Goal: Information Seeking & Learning: Learn about a topic

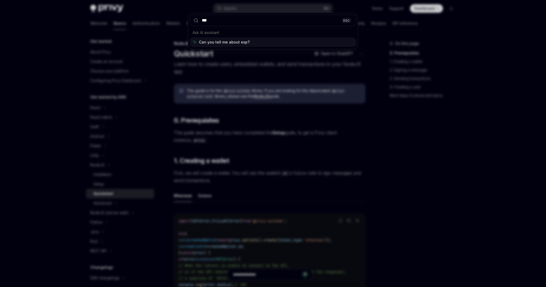
scroll to position [97, 0]
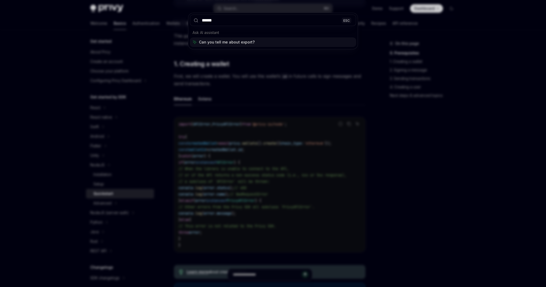
type input "******"
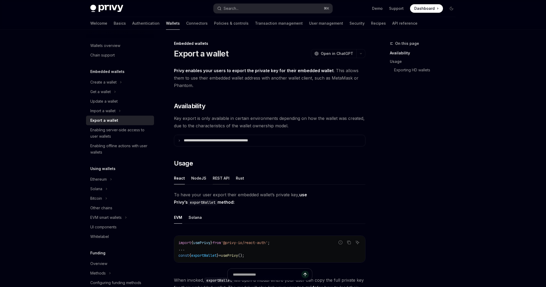
scroll to position [31, 0]
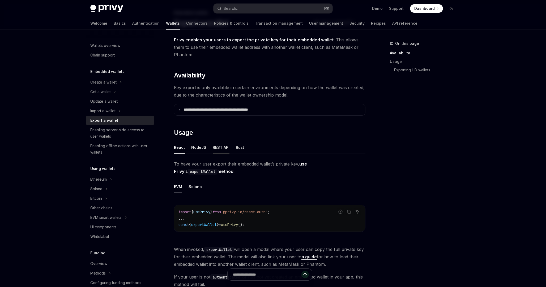
click at [214, 146] on button "REST API" at bounding box center [221, 147] width 17 height 12
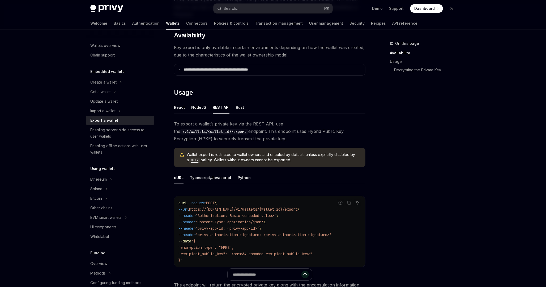
scroll to position [73, 0]
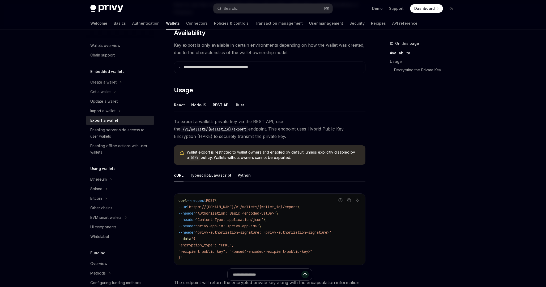
click at [195, 105] on button "NodeJS" at bounding box center [198, 105] width 15 height 12
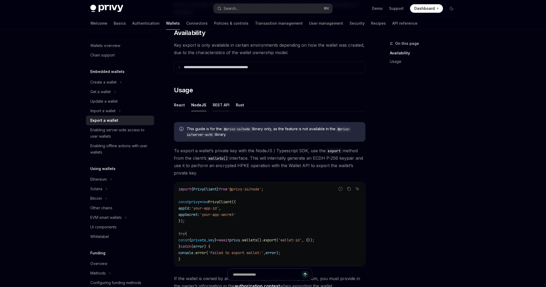
click at [224, 106] on button "REST API" at bounding box center [221, 105] width 17 height 12
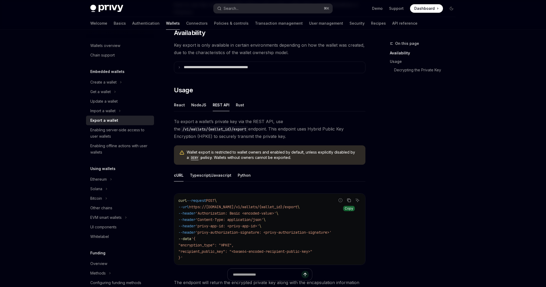
click at [348, 203] on button "Copy the contents from the code block" at bounding box center [348, 200] width 7 height 7
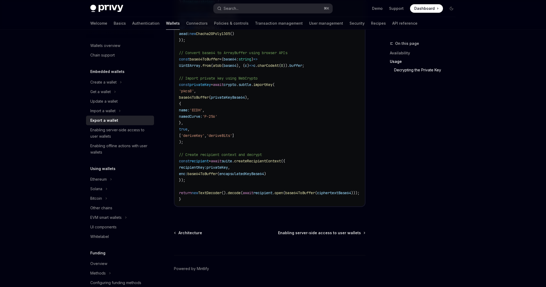
scroll to position [708, 0]
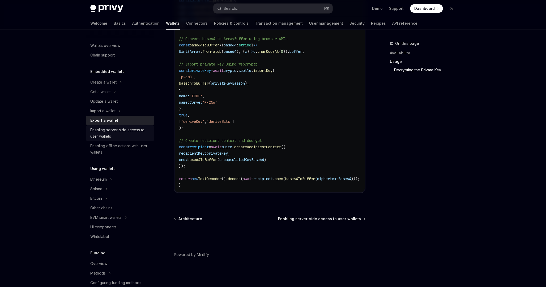
click at [119, 130] on div "Enabling server-side access to user wallets" at bounding box center [120, 133] width 61 height 13
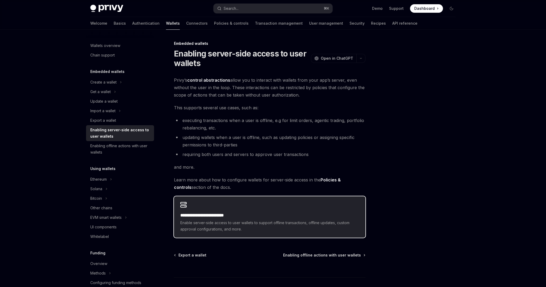
click at [215, 217] on h2 "**********" at bounding box center [269, 215] width 179 height 6
type textarea "*"
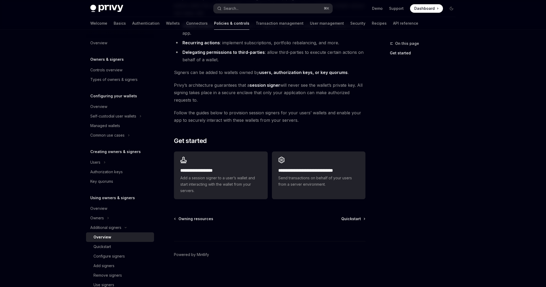
scroll to position [71, 0]
